Goal: Information Seeking & Learning: Learn about a topic

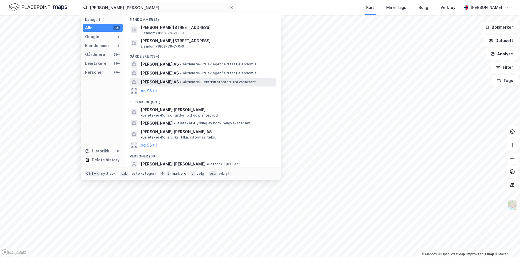
scroll to position [28, 0]
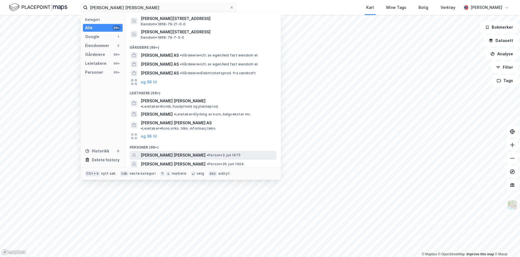
click at [166, 152] on span "JON PETTER RUI" at bounding box center [173, 155] width 65 height 7
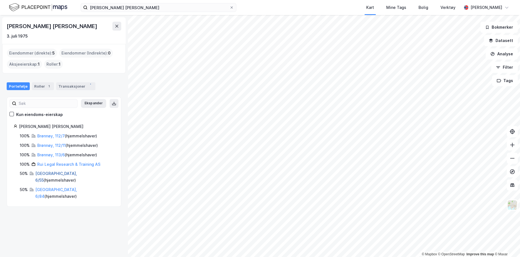
click at [54, 173] on link "Bergen, 6/55" at bounding box center [56, 176] width 42 height 11
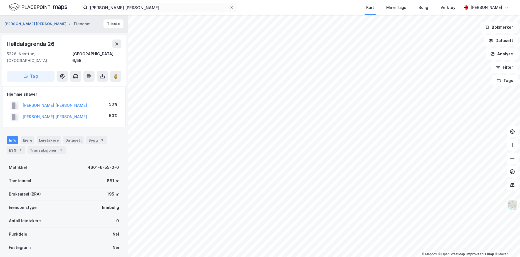
click at [24, 24] on button "RUI JON PETTER" at bounding box center [35, 24] width 63 height 6
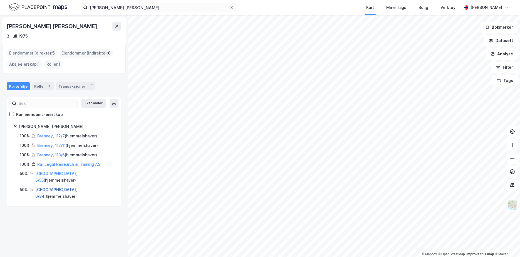
click at [46, 187] on link "Bergen, 6/84" at bounding box center [56, 192] width 42 height 11
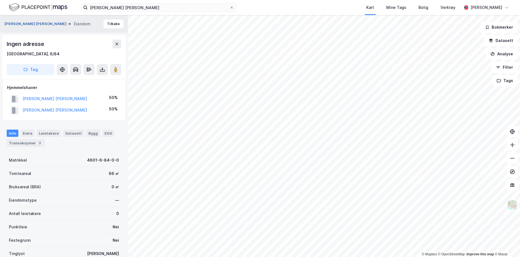
click at [20, 24] on button "RUI JON PETTER" at bounding box center [35, 24] width 63 height 6
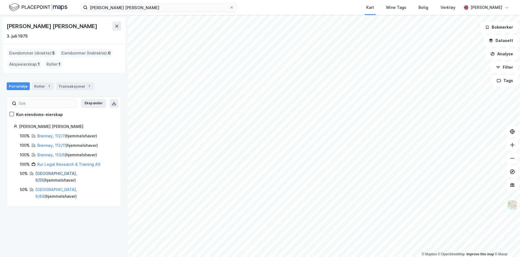
click at [51, 173] on link "Bergen, 6/55" at bounding box center [56, 176] width 42 height 11
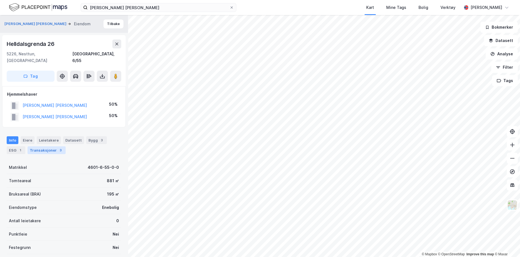
click at [47, 146] on div "Transaksjoner 3" at bounding box center [47, 150] width 38 height 8
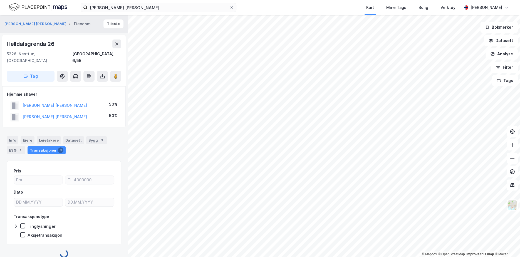
scroll to position [1, 0]
click at [0, 0] on button "RUI KIRSTI" at bounding box center [0, 0] width 0 height 0
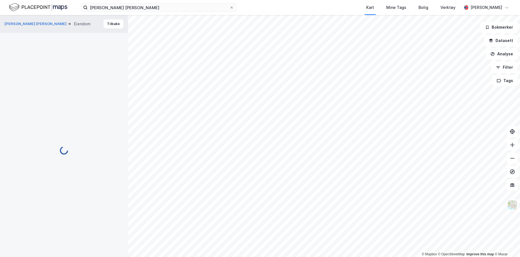
scroll to position [1, 0]
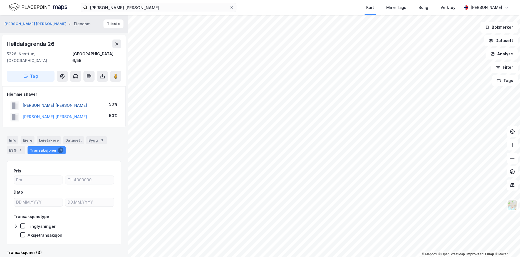
click at [0, 0] on button "RUI JON PETTER" at bounding box center [0, 0] width 0 height 0
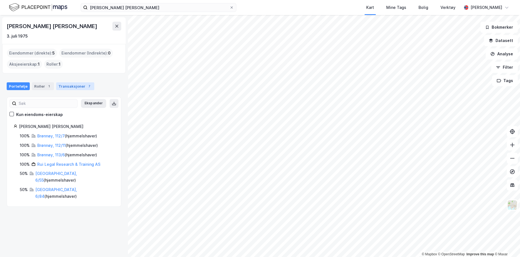
click at [60, 84] on div "Transaksjoner 7" at bounding box center [75, 86] width 38 height 8
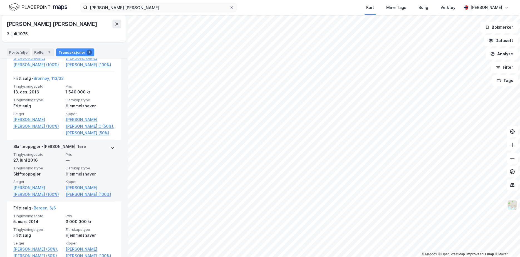
scroll to position [378, 0]
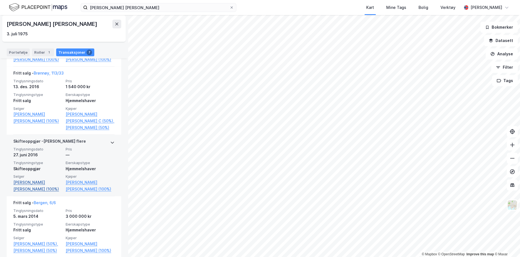
click at [29, 179] on link "Rui Turid (100%)" at bounding box center [37, 185] width 49 height 13
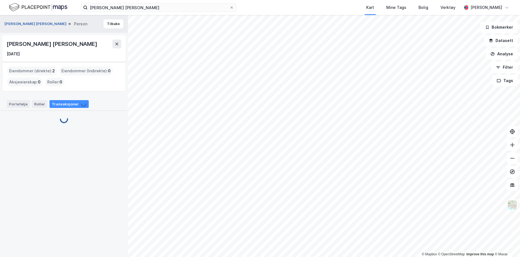
click at [19, 25] on button "RUI JON PETTER" at bounding box center [35, 24] width 63 height 6
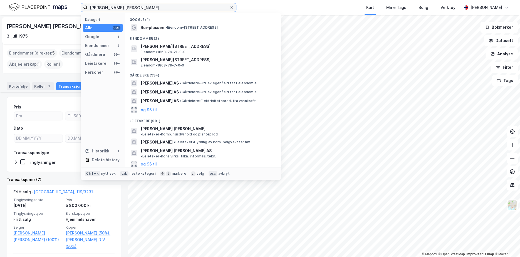
drag, startPoint x: 122, startPoint y: 11, endPoint x: 68, endPoint y: 7, distance: 54.4
click at [68, 7] on div "jon petter rui Kategori Alle 99+ Google 1 Eiendommer 2 Gårdeiere 99+ Leietakere…" at bounding box center [260, 7] width 520 height 15
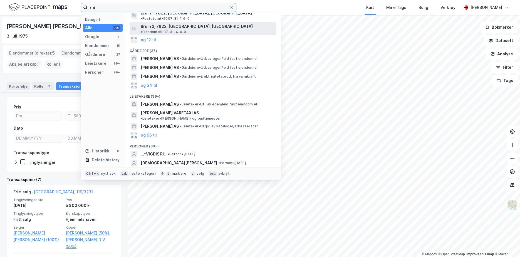
scroll to position [56, 0]
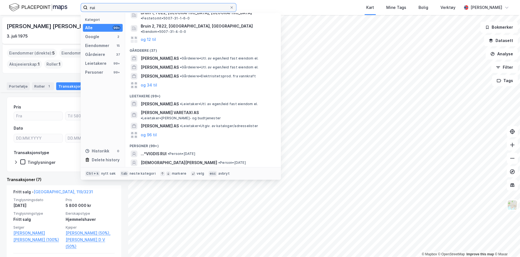
type input "rui"
click at [156, 176] on div "og 96 til" at bounding box center [202, 180] width 147 height 9
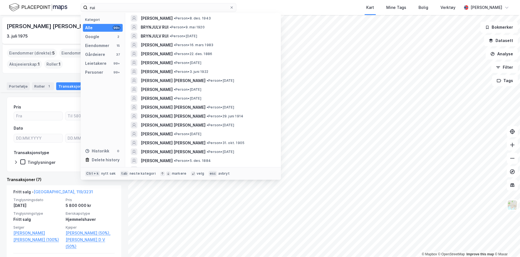
scroll to position [734, 0]
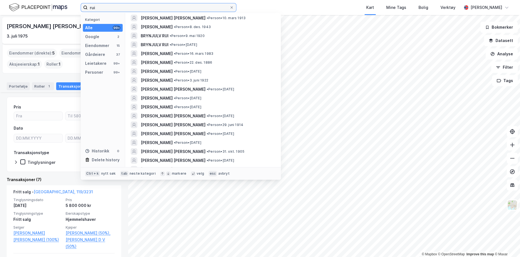
drag, startPoint x: 105, startPoint y: 7, endPoint x: 62, endPoint y: 3, distance: 43.3
click at [62, 3] on div "rui Kategori Alle 99+ Google 2 Eiendommer 15 Gårdeiere 37 Leietakere 99+ Person…" at bounding box center [260, 7] width 520 height 15
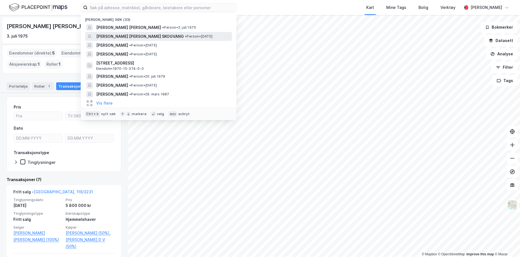
click at [125, 32] on div "PEDER SIGVART SKOGVANG • Person • 9. sep. 1935" at bounding box center [158, 36] width 147 height 9
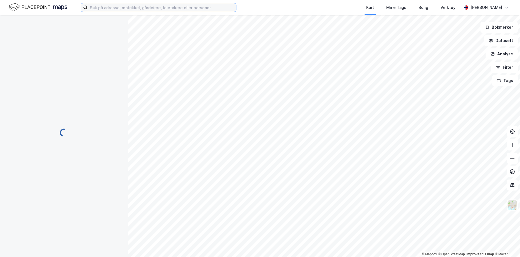
click at [108, 11] on input at bounding box center [162, 7] width 148 height 8
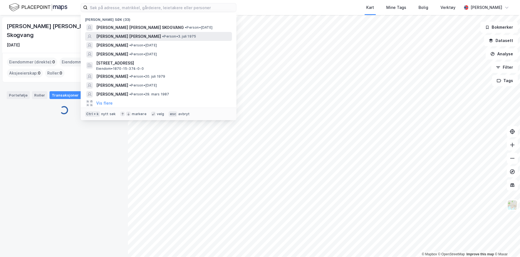
click at [113, 33] on span "JON PETTER RUI" at bounding box center [128, 36] width 65 height 7
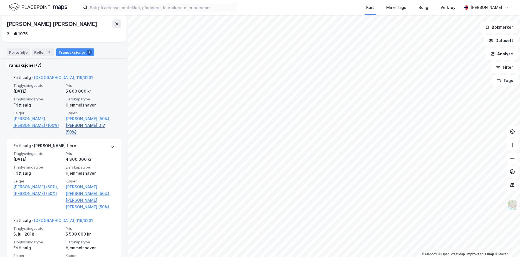
scroll to position [139, 0]
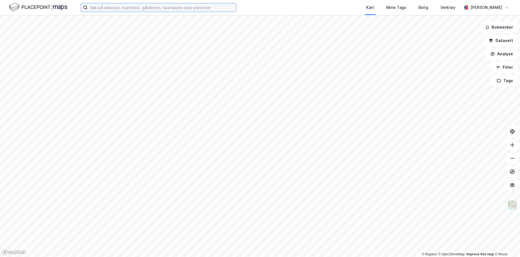
click at [121, 10] on input at bounding box center [162, 7] width 148 height 8
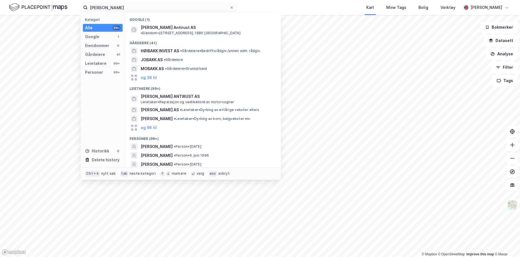
click at [157, 169] on div "og 96 til" at bounding box center [202, 173] width 147 height 9
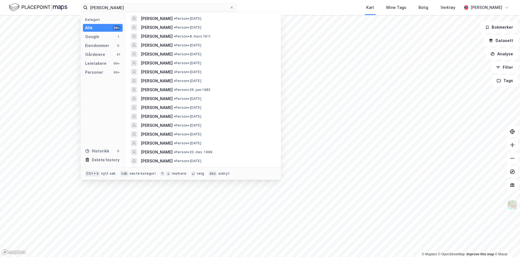
scroll to position [850, 0]
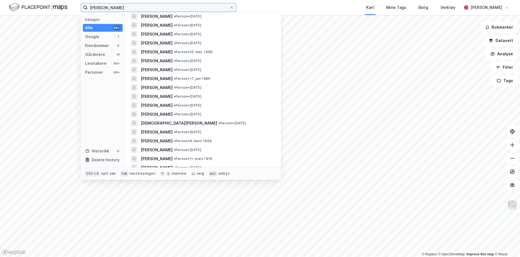
drag, startPoint x: 133, startPoint y: 9, endPoint x: 118, endPoint y: 8, distance: 14.5
click at [118, 8] on input "Høybakk Funderud" at bounding box center [159, 7] width 142 height 8
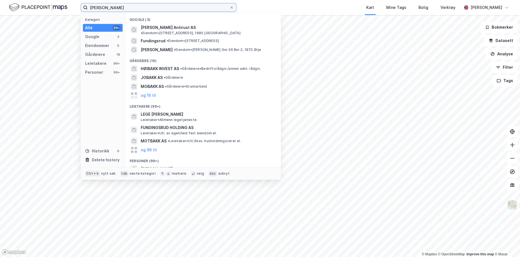
scroll to position [83, 0]
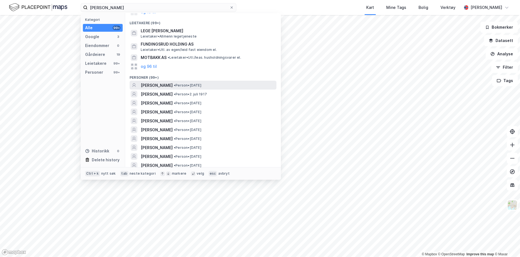
click at [173, 84] on span "JONAS HØYBAKK FUNDINGSRUD" at bounding box center [157, 85] width 32 height 7
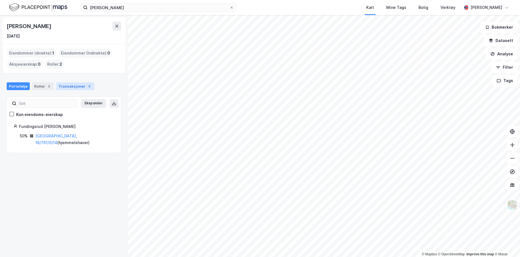
click at [65, 85] on div "Transaksjoner 3" at bounding box center [75, 86] width 38 height 8
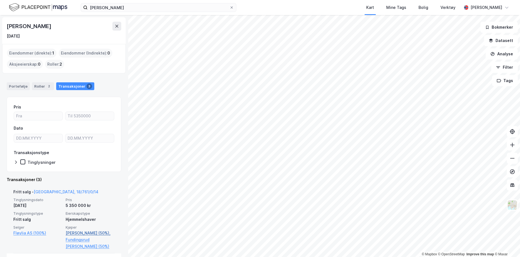
click at [94, 232] on link "Fundingsrud Kamilla H (50%)," at bounding box center [90, 233] width 49 height 7
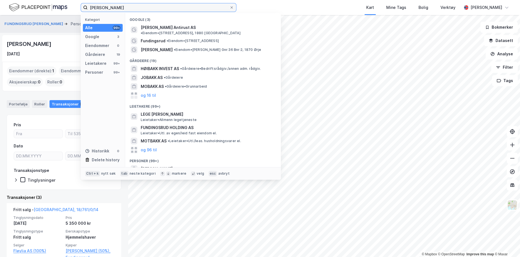
drag, startPoint x: 141, startPoint y: 9, endPoint x: 86, endPoint y: 10, distance: 55.3
click at [86, 10] on label "Høybakk Fundingsrud" at bounding box center [159, 7] width 156 height 9
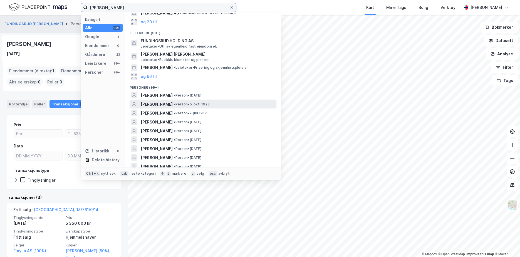
scroll to position [111, 0]
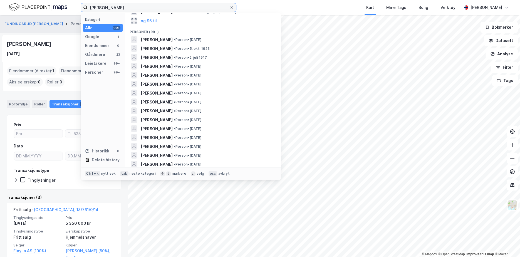
drag, startPoint x: 105, startPoint y: 8, endPoint x: 64, endPoint y: 5, distance: 41.5
click at [64, 5] on div "Kamilla Fundingsrud Kategori Alle 99+ Google 1 Eiendommer 0 Gårdeiere 23 Leieta…" at bounding box center [260, 7] width 520 height 15
drag, startPoint x: 183, startPoint y: 7, endPoint x: -20, endPoint y: -8, distance: 203.4
click at [0, 0] on html "Kamilla Fundingsrud Kategori Alle 99+ Google 1 Eiendommer 0 Gårdeiere 23 Leieta…" at bounding box center [260, 128] width 520 height 257
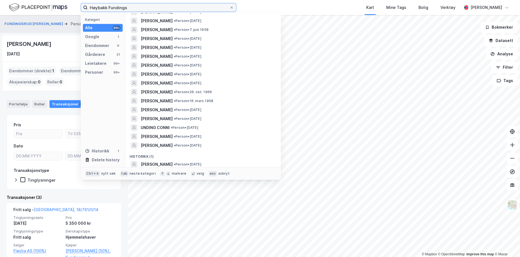
scroll to position [865, 0]
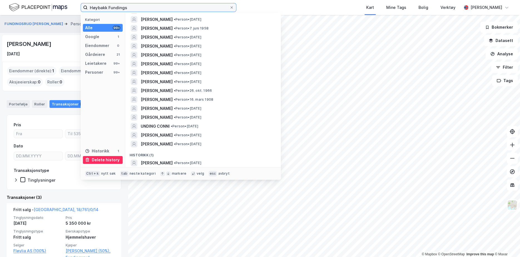
type input "Høybakk Fundings"
click at [115, 163] on div "Delete history" at bounding box center [106, 159] width 28 height 7
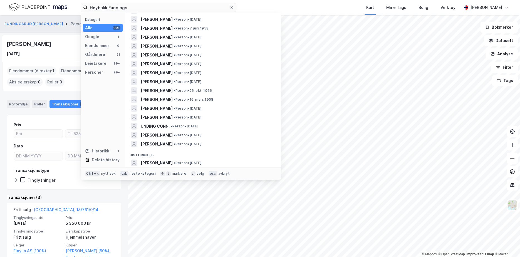
scroll to position [846, 0]
click at [44, 6] on img at bounding box center [38, 8] width 58 height 10
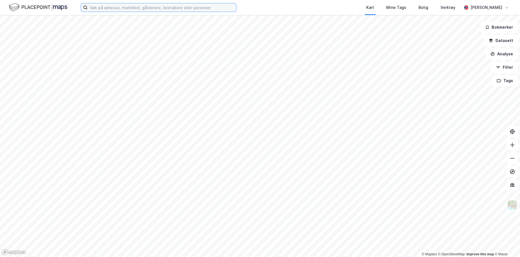
click at [147, 5] on input at bounding box center [162, 7] width 148 height 8
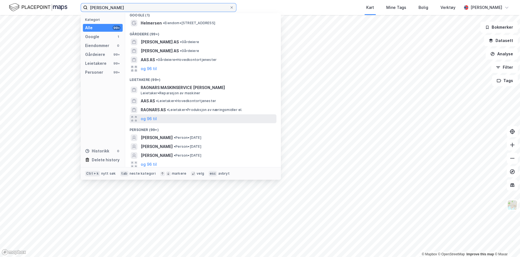
scroll to position [6, 0]
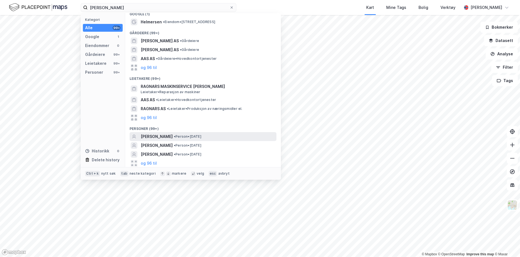
click at [173, 133] on span "[PERSON_NAME]" at bounding box center [157, 136] width 32 height 7
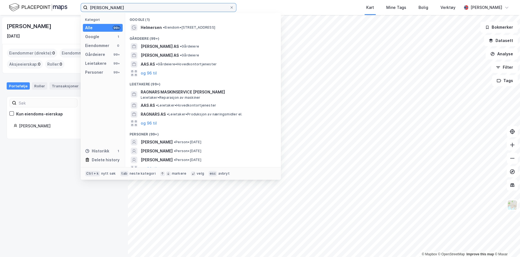
drag, startPoint x: 90, startPoint y: 6, endPoint x: 63, endPoint y: 0, distance: 27.8
click at [63, 0] on div "[PERSON_NAME] Kategori Alle 99+ Google 1 Eiendommer 0 Gårdeiere 99+ Leietakere …" at bounding box center [260, 7] width 520 height 15
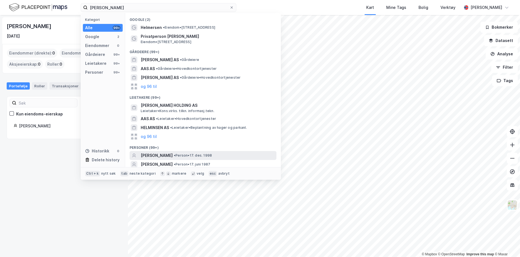
click at [173, 154] on span "[PERSON_NAME]" at bounding box center [157, 155] width 32 height 7
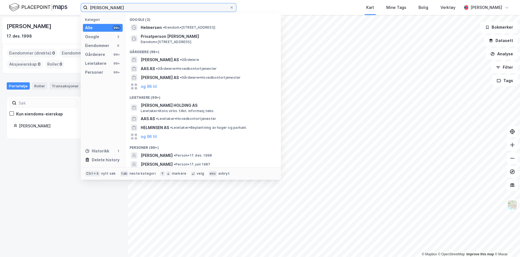
drag, startPoint x: 103, startPoint y: 8, endPoint x: 50, endPoint y: 5, distance: 53.7
click at [51, 5] on div "[PERSON_NAME] Kategori Alle 99+ Google 2 Eiendommer 0 Gårdeiere 99+ Leietakere …" at bounding box center [260, 7] width 520 height 15
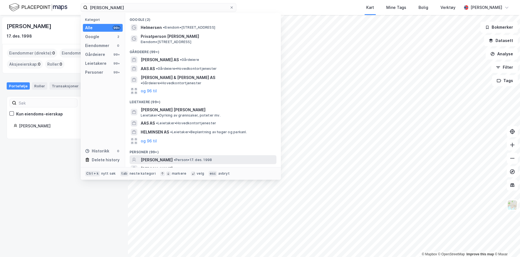
click at [173, 156] on span "[PERSON_NAME]" at bounding box center [157, 159] width 32 height 7
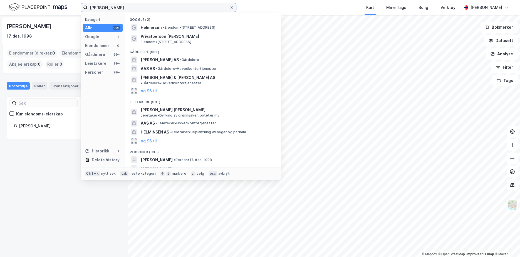
drag, startPoint x: 100, startPoint y: 9, endPoint x: 61, endPoint y: 9, distance: 39.2
click at [61, 9] on div "[PERSON_NAME] Kategori Alle 99+ Google 2 Eiendommer 0 Gårdeiere 99+ Leietakere …" at bounding box center [260, 7] width 520 height 15
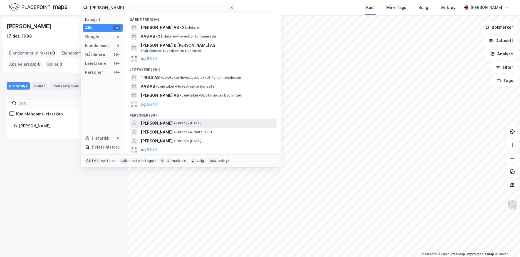
click at [186, 122] on div "[PERSON_NAME] • Person • [DATE]" at bounding box center [202, 123] width 147 height 9
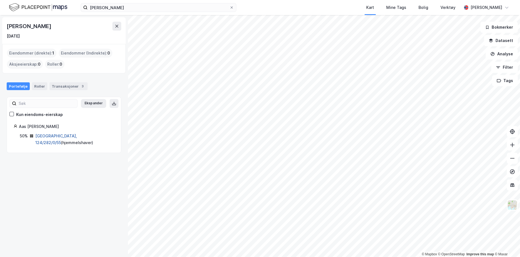
click at [58, 135] on link "[GEOGRAPHIC_DATA], 124/282/0/55" at bounding box center [56, 138] width 42 height 11
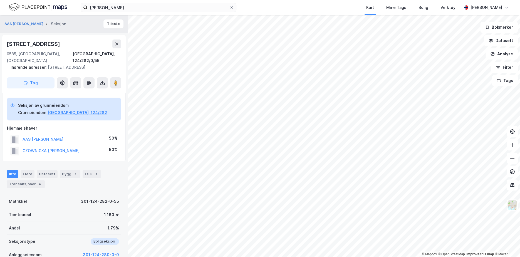
click at [26, 7] on img at bounding box center [38, 8] width 58 height 10
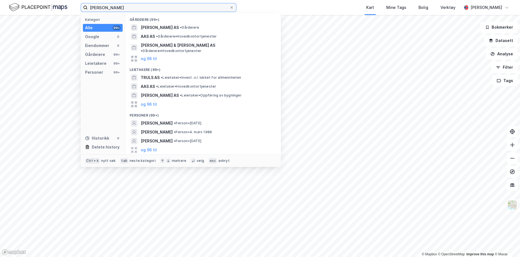
drag, startPoint x: 141, startPoint y: 8, endPoint x: -21, endPoint y: -24, distance: 164.4
click at [0, 0] on html "[PERSON_NAME] Kategori Alle 99+ Google 0 Eiendommer 0 Gårdeiere 99+ Leietakere …" at bounding box center [260, 128] width 520 height 257
type input "[PERSON_NAME] Raa"
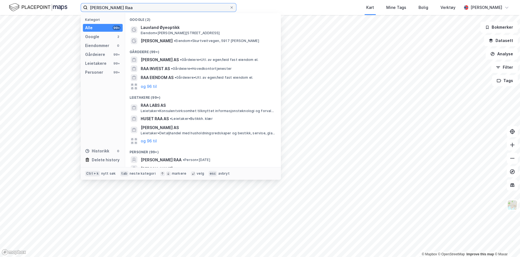
scroll to position [23, 0]
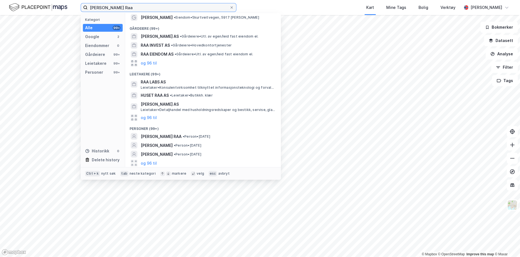
drag, startPoint x: 139, startPoint y: 6, endPoint x: 18, endPoint y: -5, distance: 121.4
click at [18, 0] on html "[PERSON_NAME] Raa Kategori Alle 99+ Google 2 Eiendommer 0 Gårdeiere 99+ Leietak…" at bounding box center [260, 128] width 520 height 257
type input "[PERSON_NAME]"
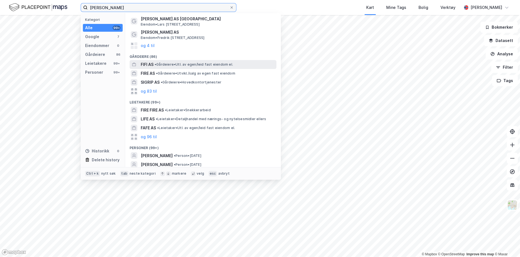
scroll to position [41, 0]
